Goal: Task Accomplishment & Management: Use online tool/utility

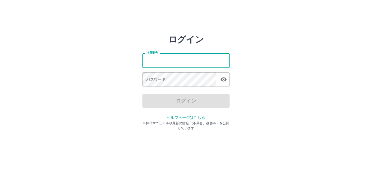
type input "*******"
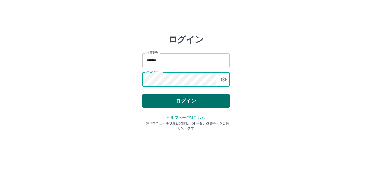
click at [181, 102] on button "ログイン" at bounding box center [185, 101] width 87 height 14
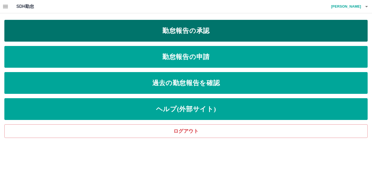
click at [207, 25] on link "勤怠報告の承認" at bounding box center [185, 31] width 363 height 22
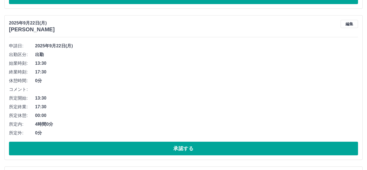
scroll to position [218, 0]
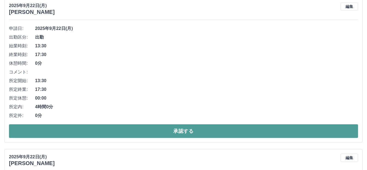
click at [51, 127] on button "承認する" at bounding box center [183, 131] width 349 height 14
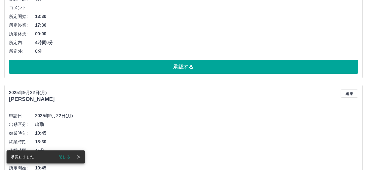
scroll to position [284, 0]
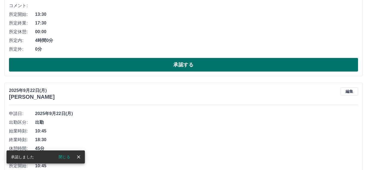
click at [74, 68] on button "承認する" at bounding box center [183, 65] width 349 height 14
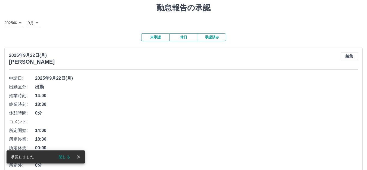
scroll to position [0, 0]
